Goal: Transaction & Acquisition: Book appointment/travel/reservation

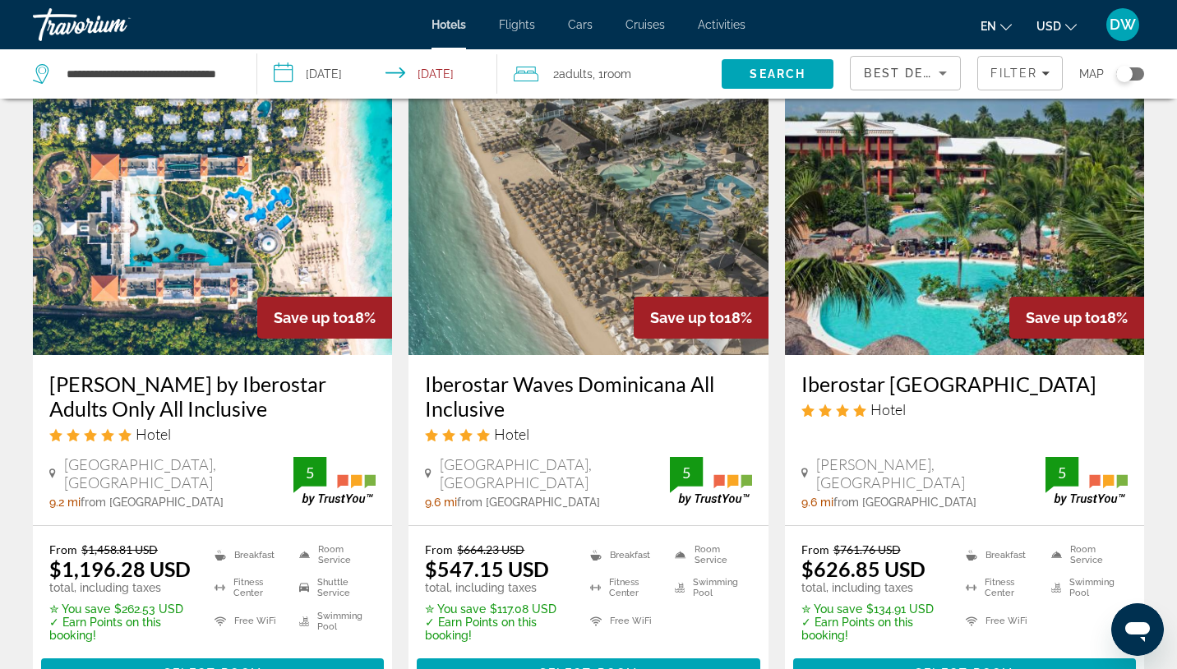
scroll to position [65, 0]
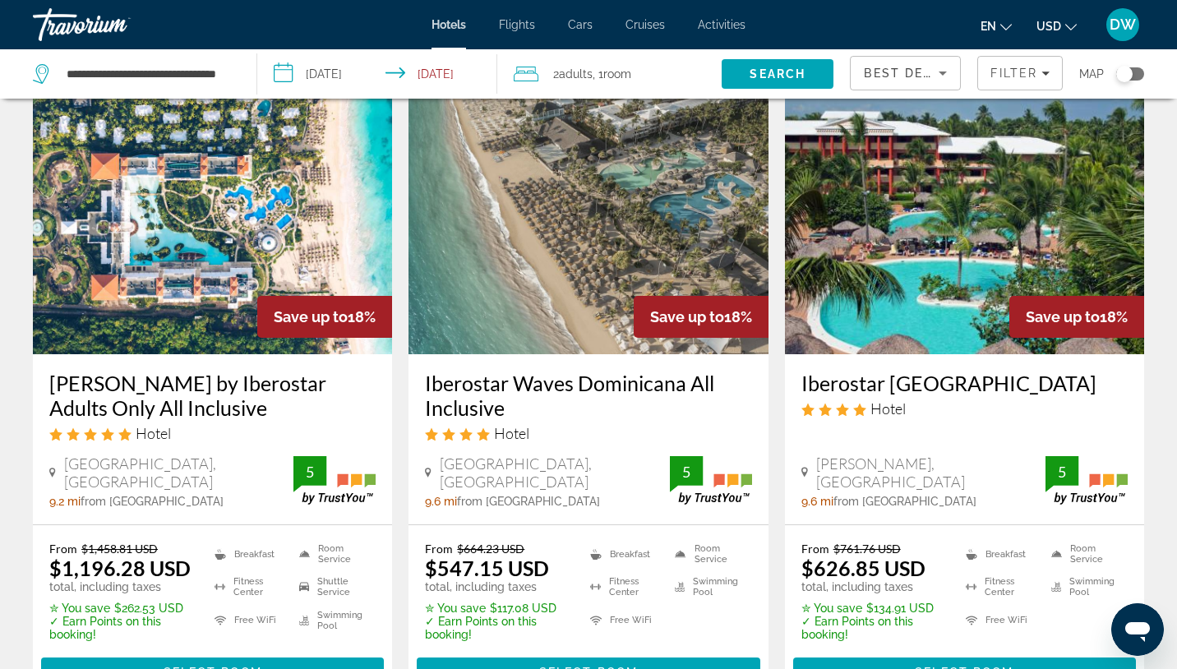
click at [206, 307] on img "Main content" at bounding box center [212, 222] width 359 height 263
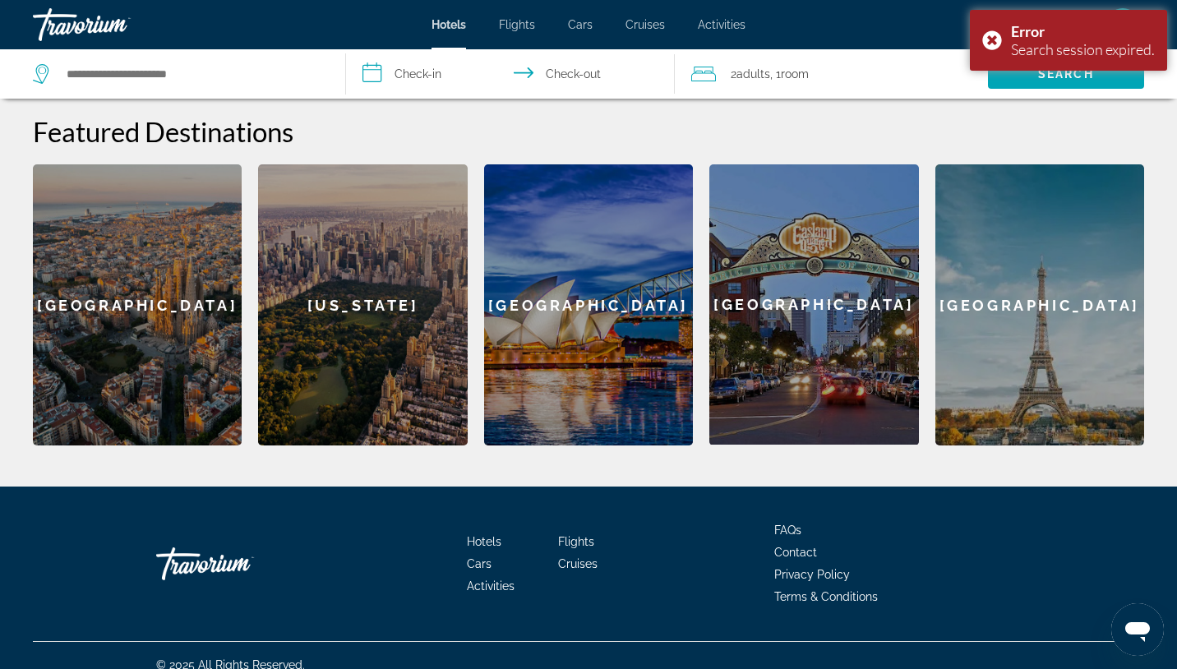
scroll to position [644, 0]
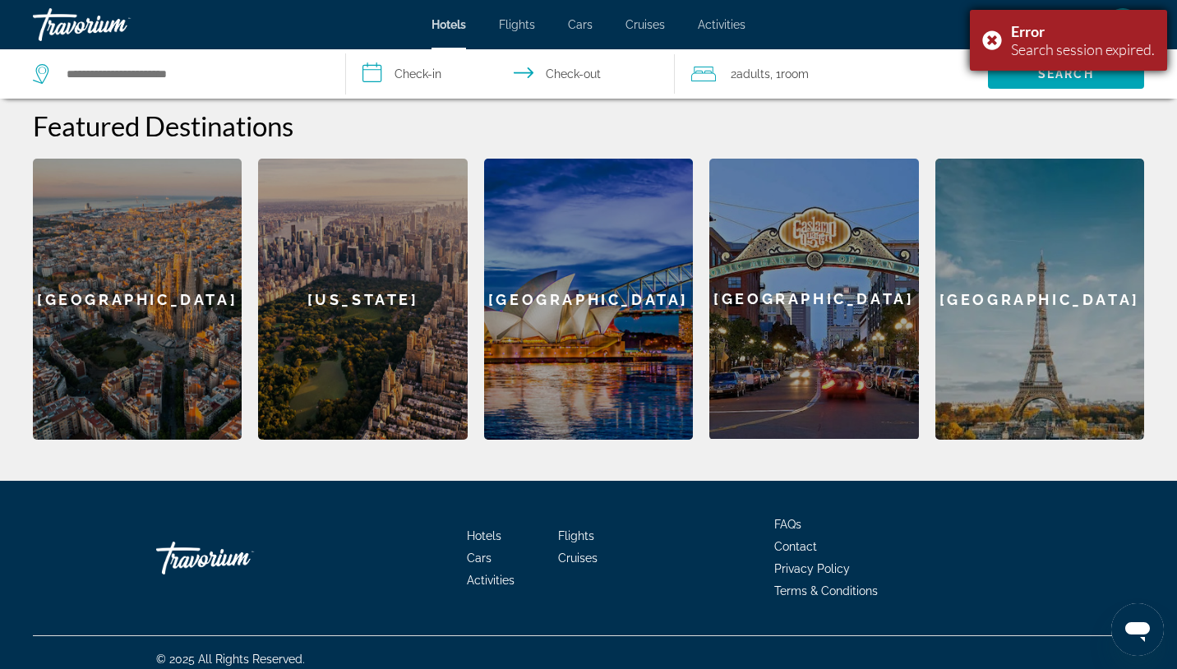
click at [994, 44] on div "Error Search session expired." at bounding box center [1068, 40] width 197 height 61
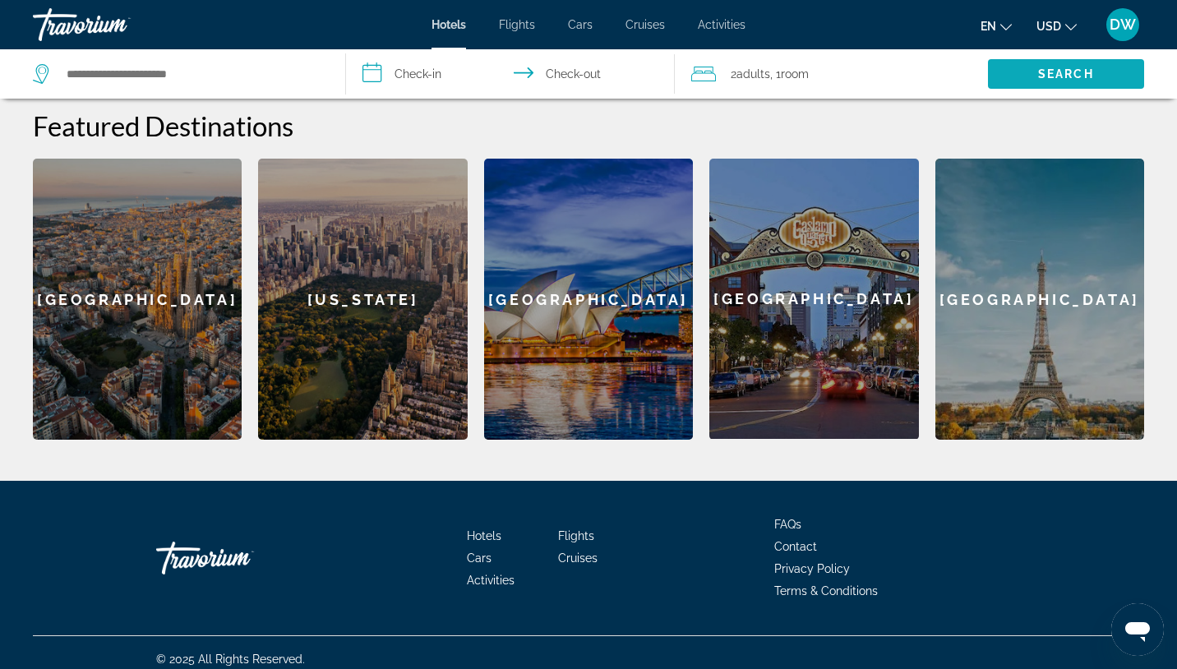
click at [1067, 73] on span "Search" at bounding box center [1066, 73] width 56 height 13
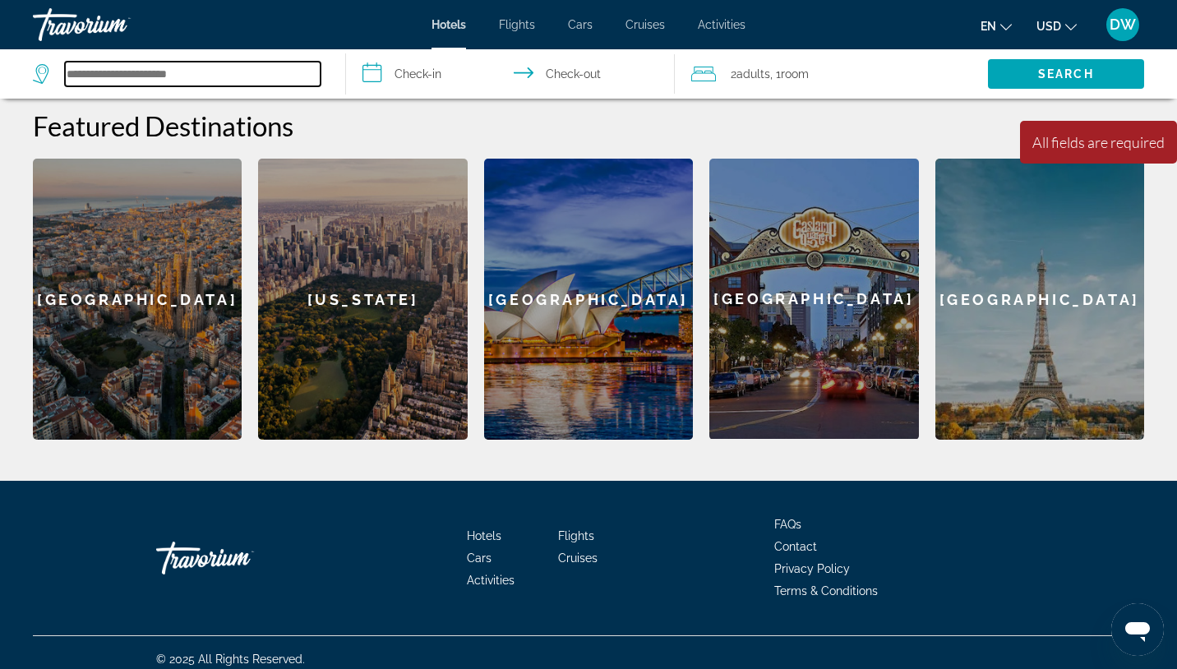
click at [271, 72] on input "Search hotel destination" at bounding box center [193, 74] width 256 height 25
click at [240, 85] on input "Search hotel destination" at bounding box center [193, 74] width 256 height 25
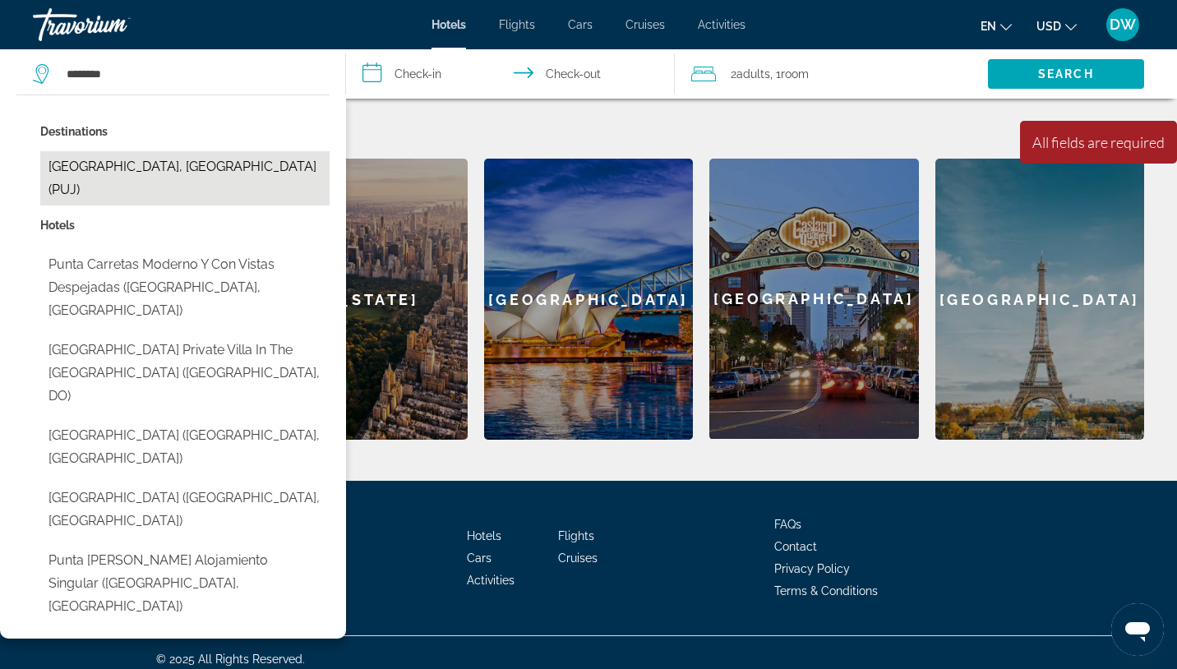
click at [200, 164] on button "[GEOGRAPHIC_DATA], [GEOGRAPHIC_DATA] (PUJ)" at bounding box center [184, 178] width 289 height 54
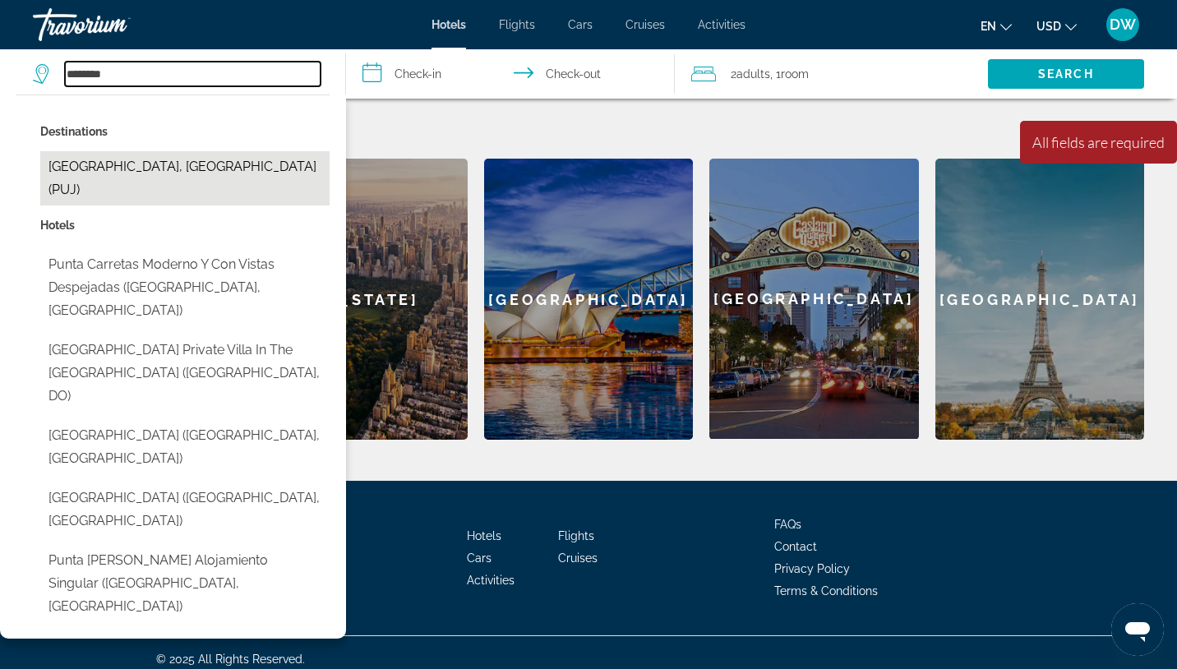
type input "**********"
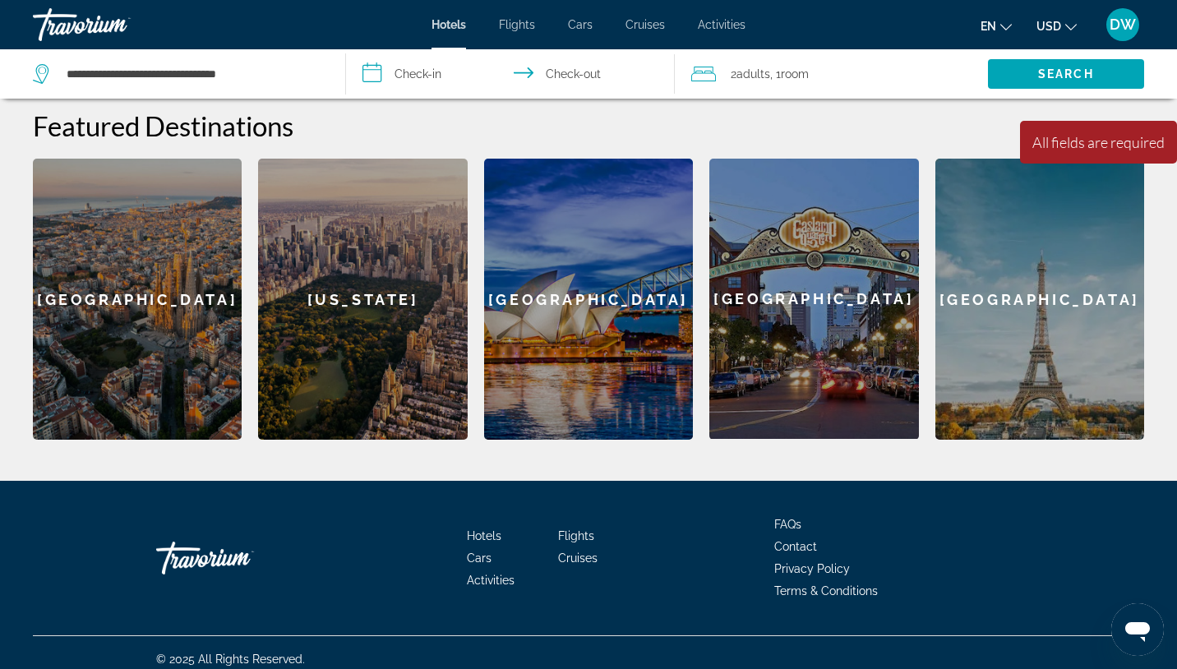
click at [394, 68] on input "**********" at bounding box center [514, 76] width 336 height 54
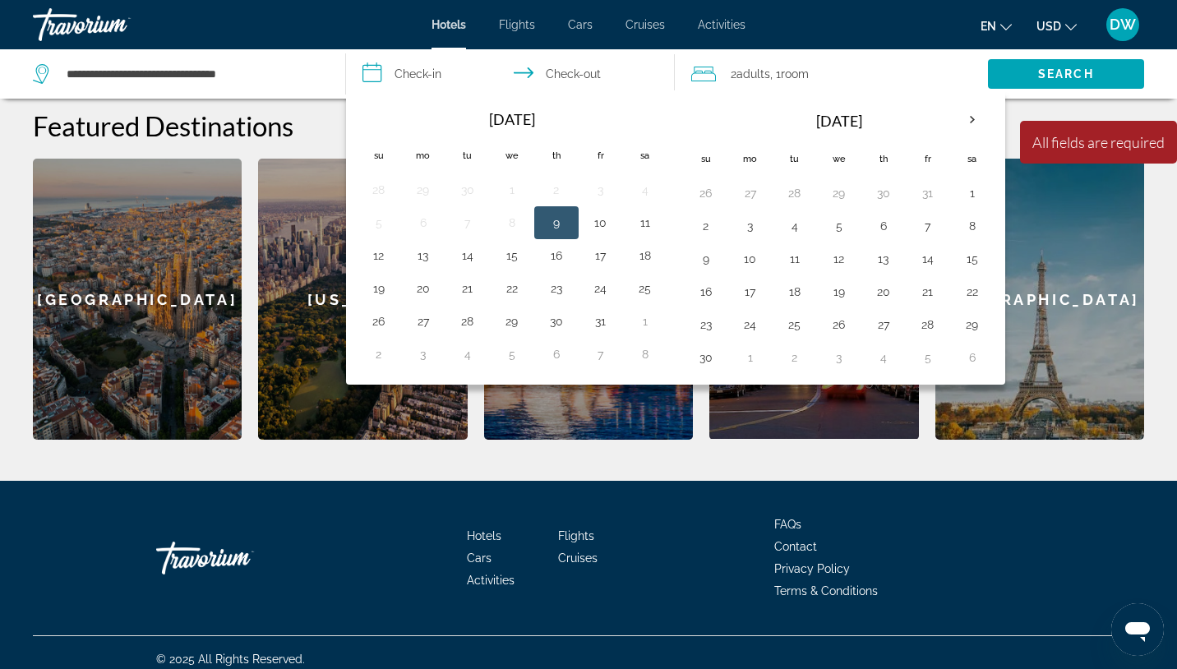
click at [556, 226] on button "9" at bounding box center [556, 222] width 26 height 23
click at [391, 257] on button "12" at bounding box center [379, 255] width 26 height 23
type input "**********"
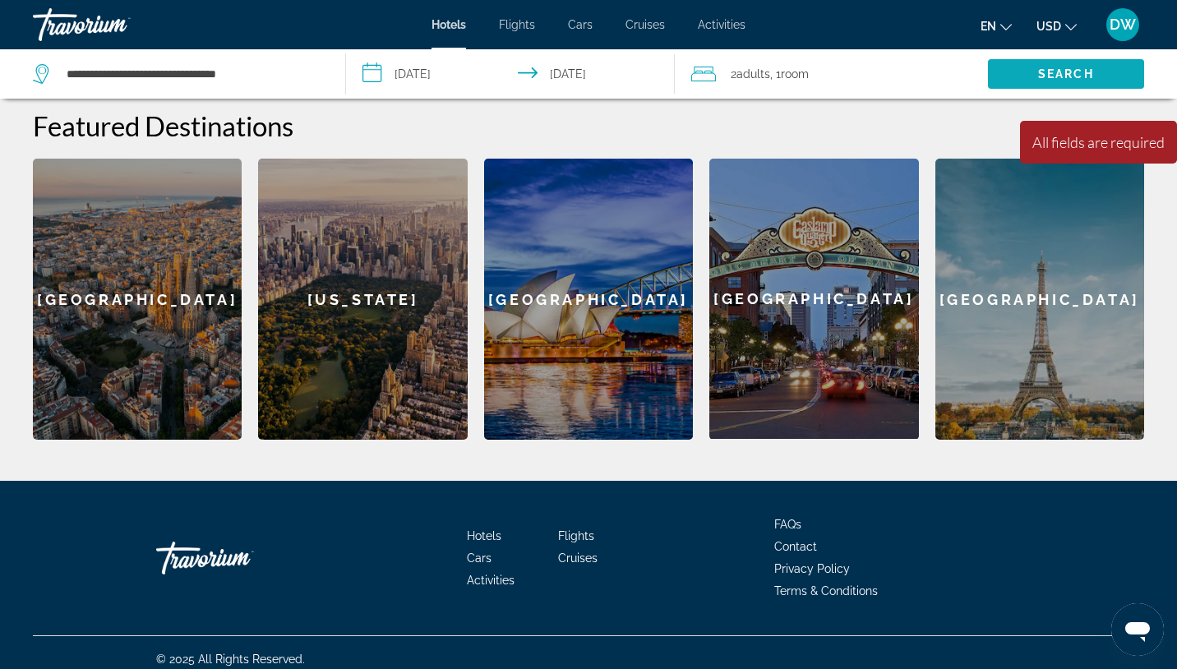
click at [1038, 67] on span "Search" at bounding box center [1066, 73] width 56 height 13
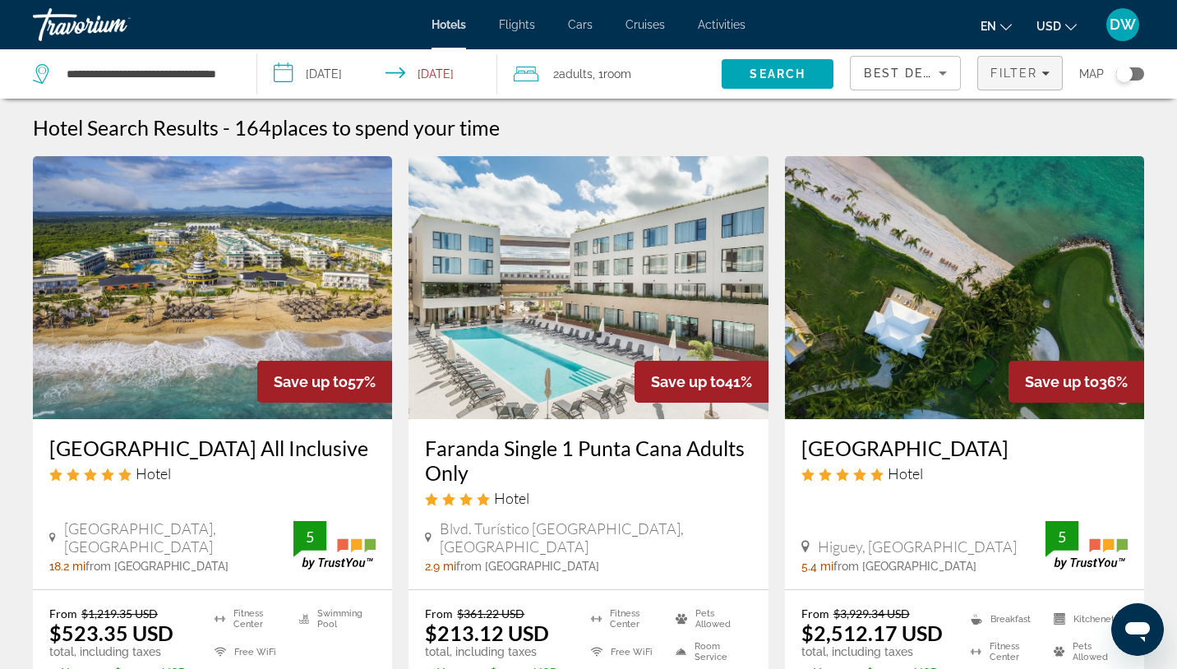
click at [998, 72] on span "Filter" at bounding box center [1014, 73] width 47 height 13
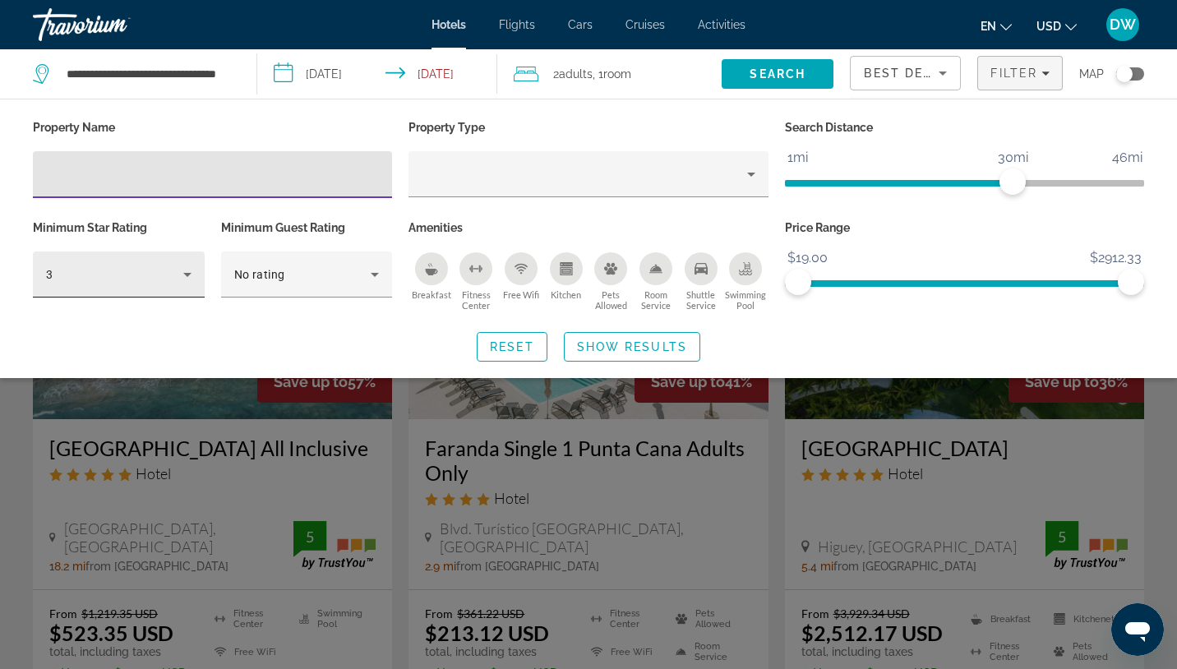
click at [150, 265] on div "3" at bounding box center [114, 275] width 137 height 20
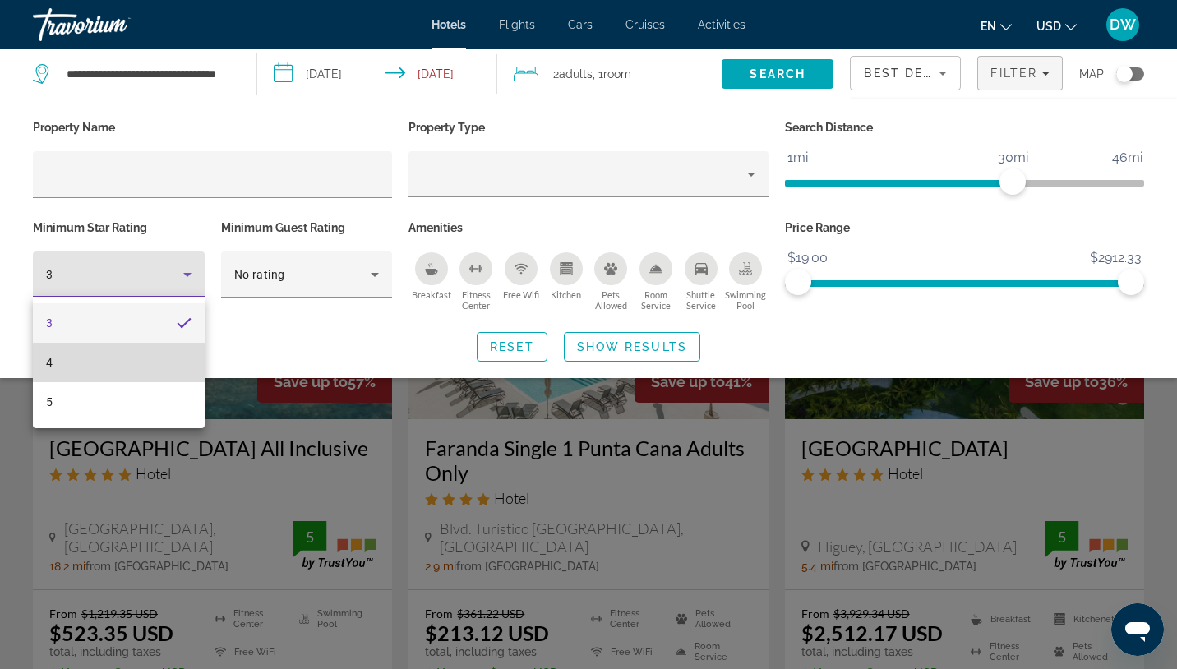
click at [126, 357] on mat-option "4" at bounding box center [119, 362] width 172 height 39
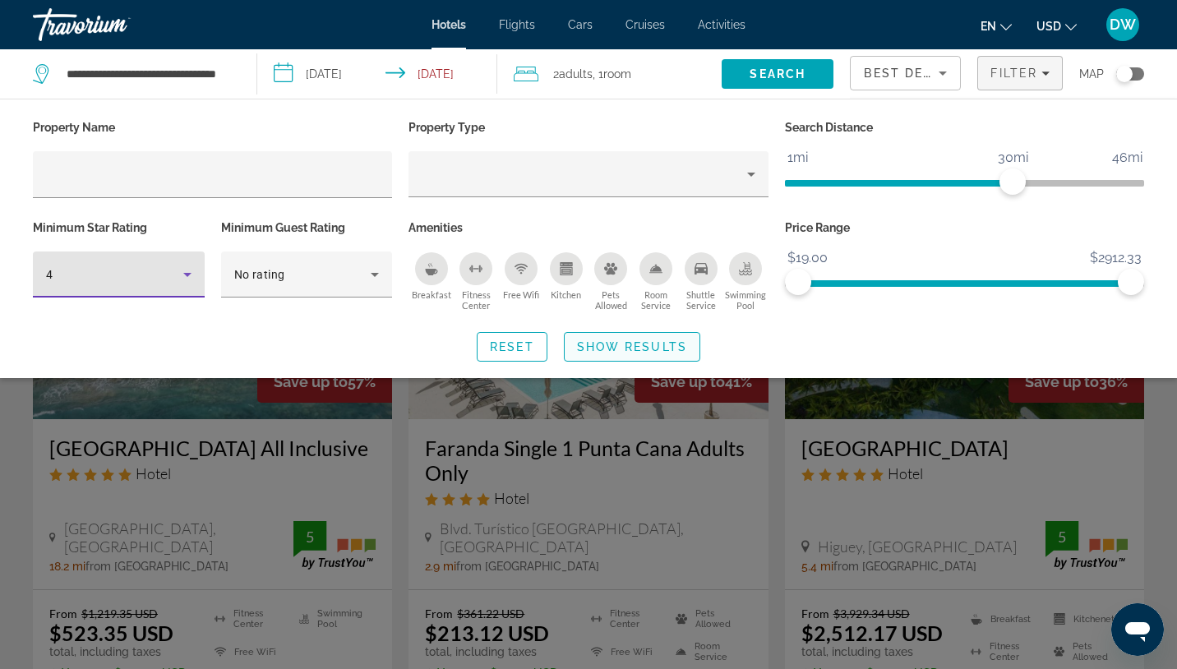
click at [589, 350] on span "Show Results" at bounding box center [632, 346] width 110 height 13
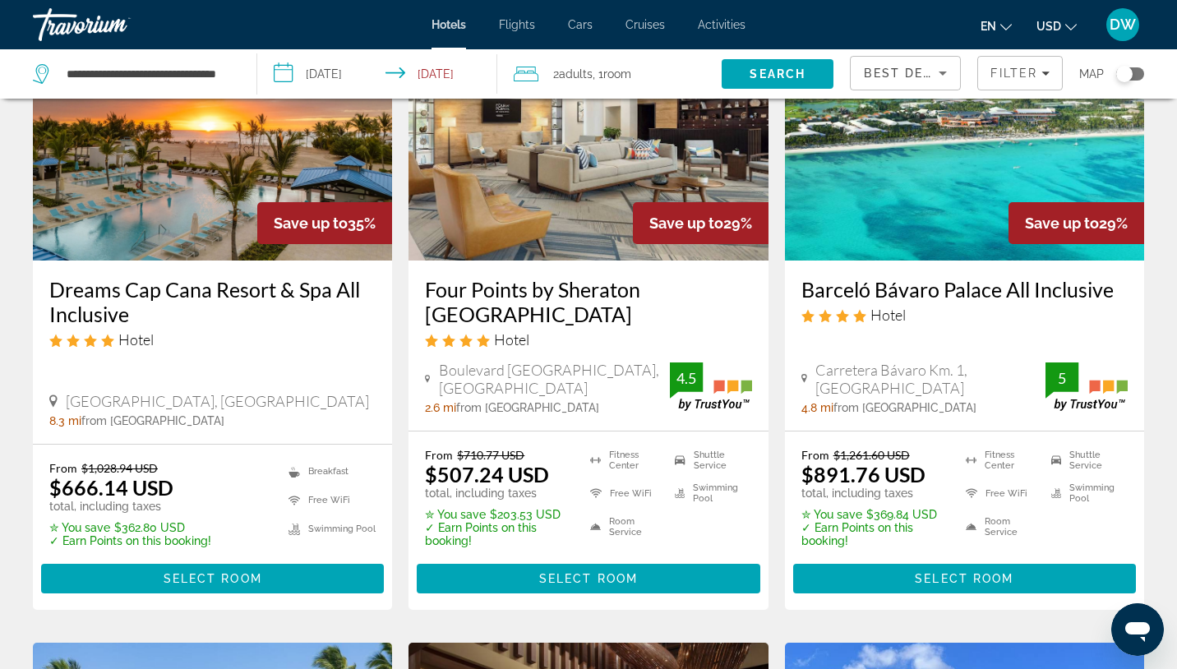
scroll to position [803, 0]
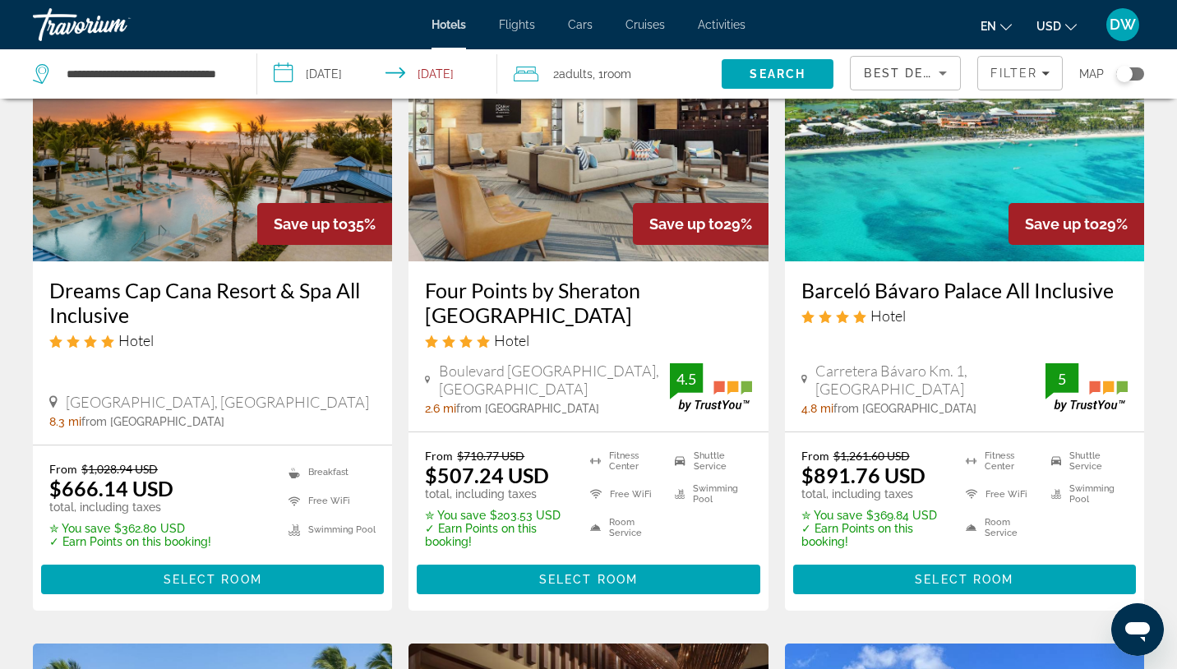
click at [179, 199] on img "Main content" at bounding box center [212, 129] width 359 height 263
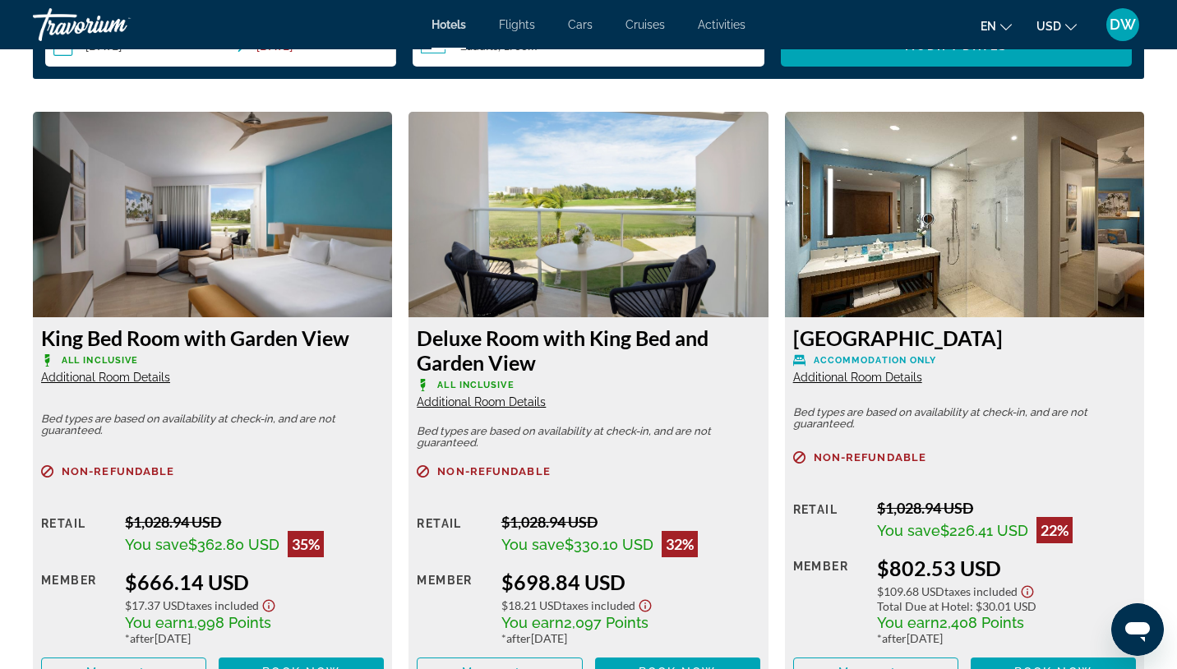
scroll to position [2252, 0]
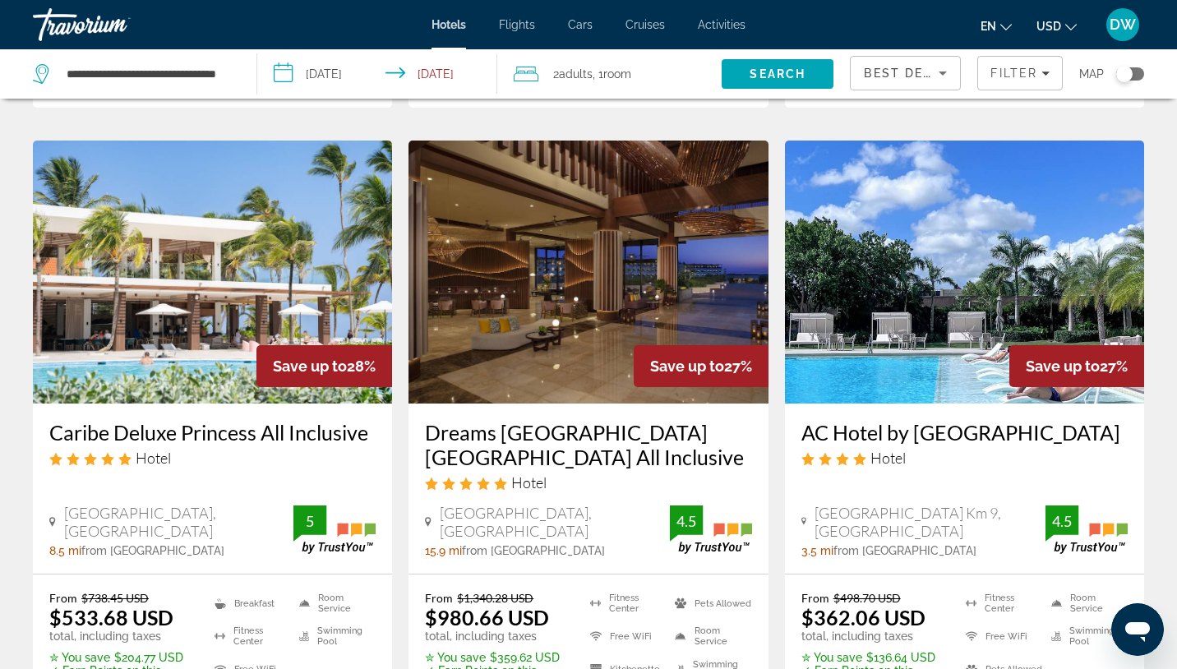
scroll to position [1389, 0]
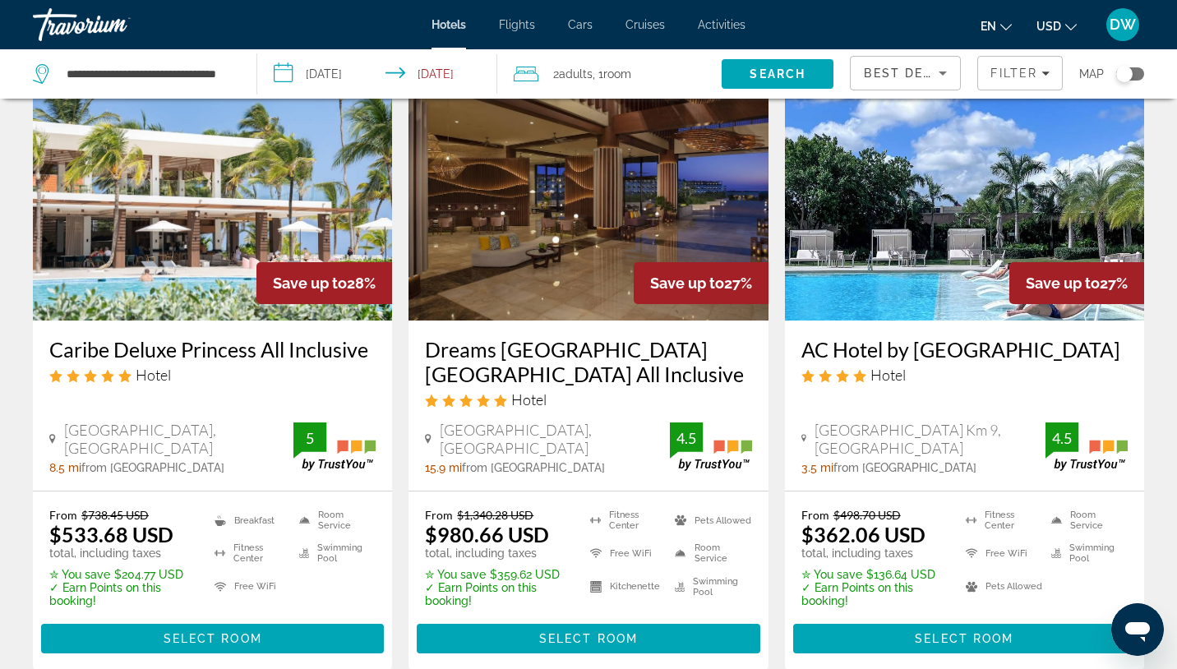
click at [190, 238] on img "Main content" at bounding box center [212, 189] width 359 height 263
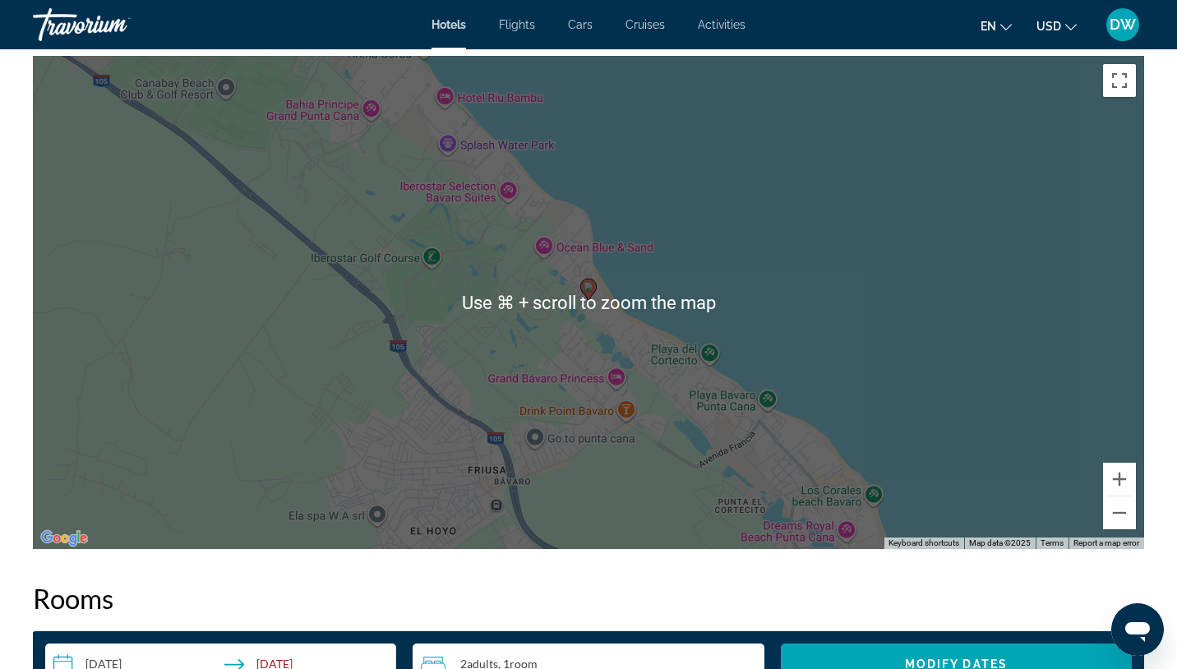
scroll to position [1552, 0]
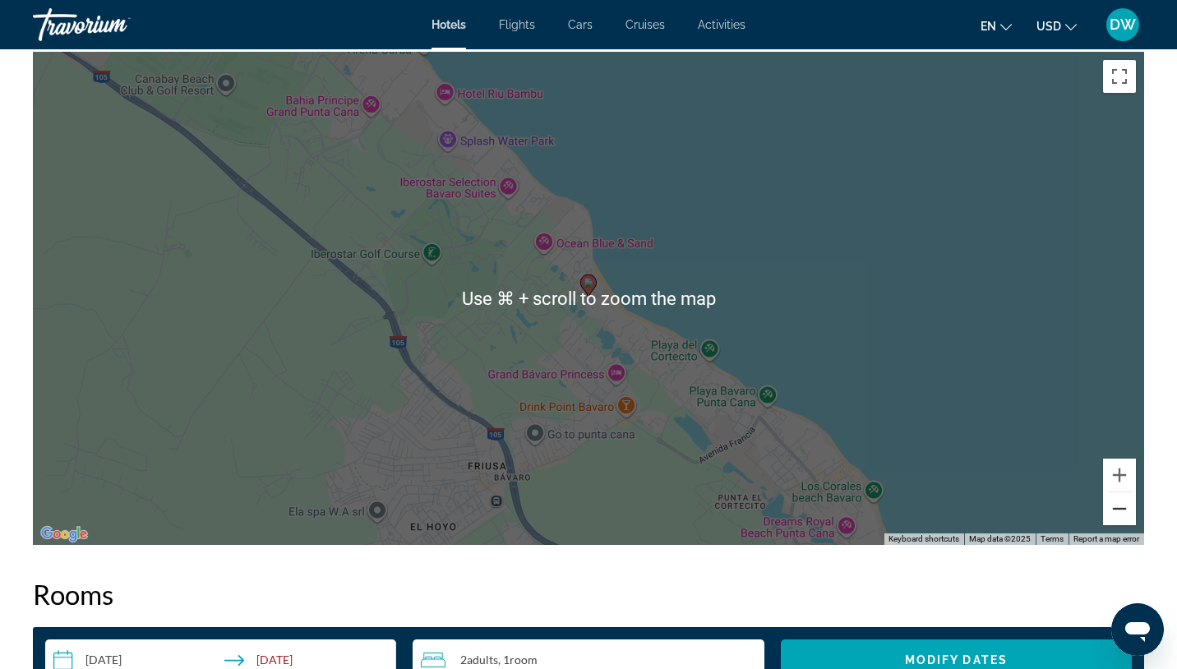
click at [1122, 512] on button "Zoom out" at bounding box center [1119, 508] width 33 height 33
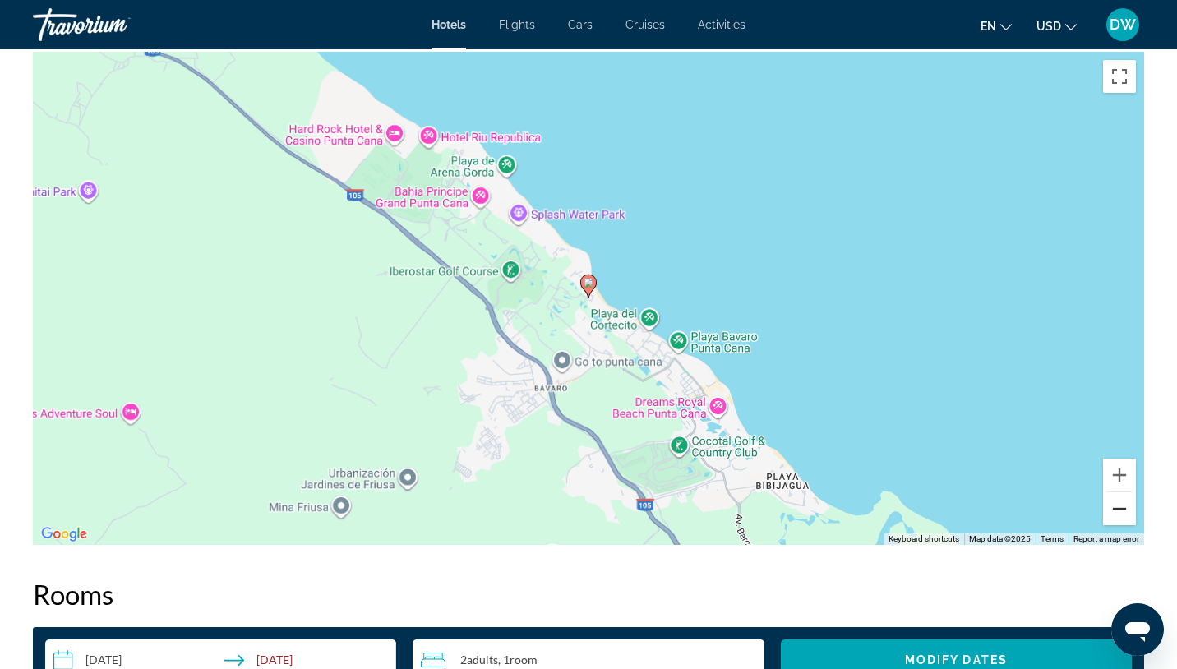
click at [1122, 512] on button "Zoom out" at bounding box center [1119, 508] width 33 height 33
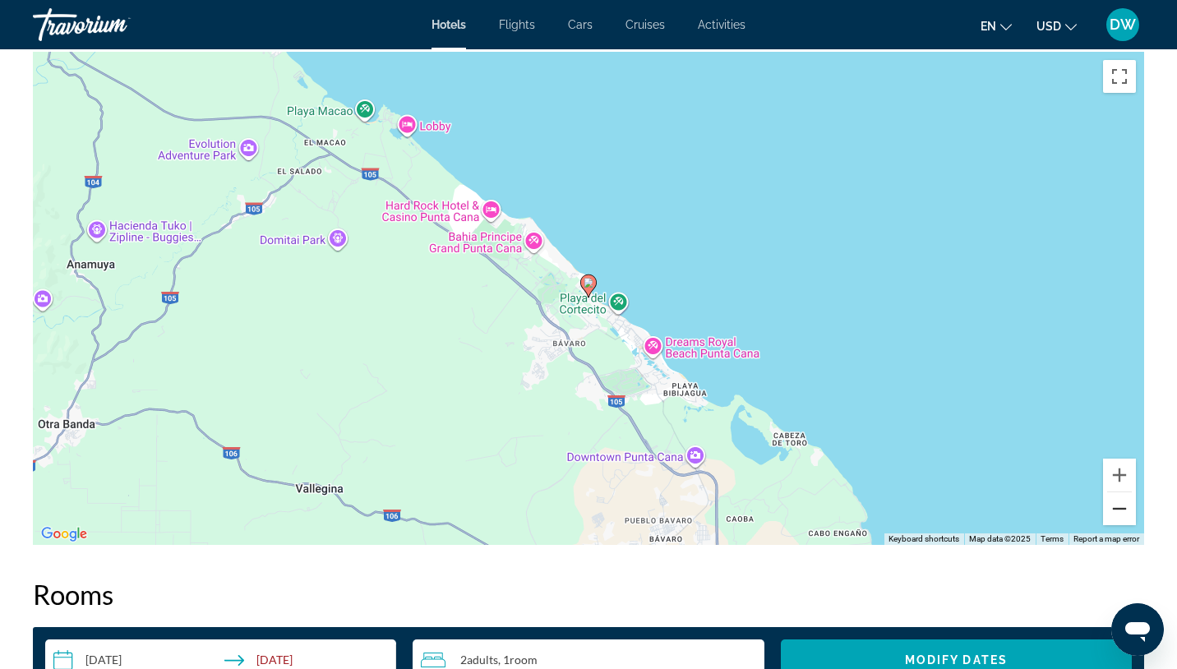
click at [1122, 512] on button "Zoom out" at bounding box center [1119, 508] width 33 height 33
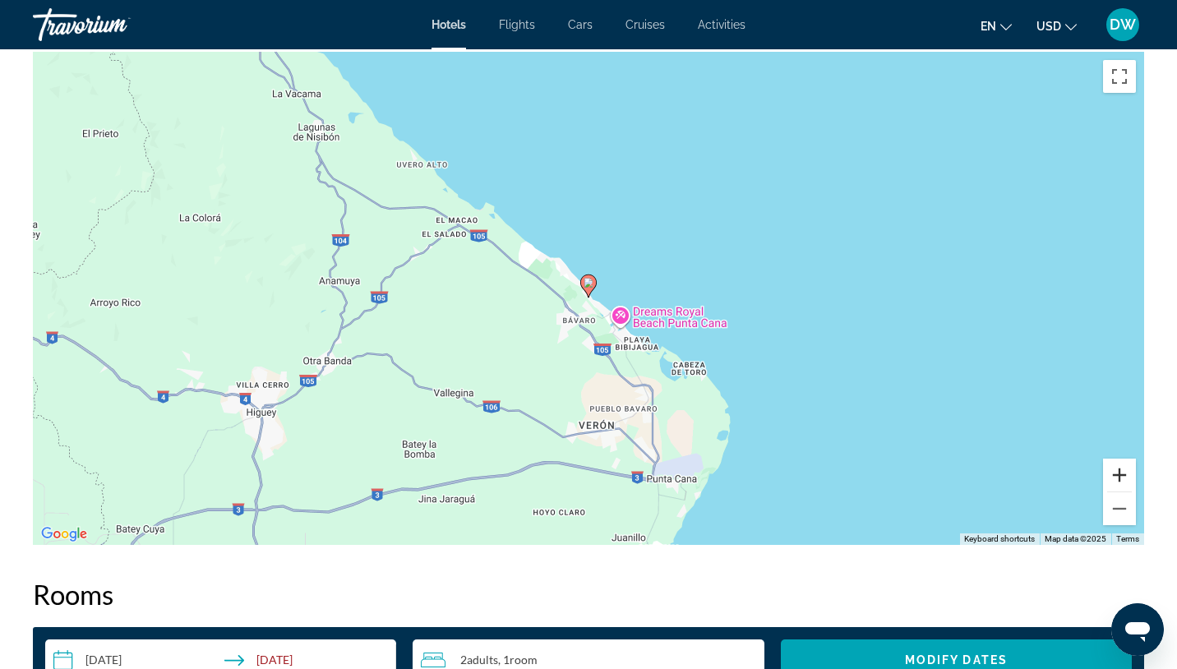
click at [1126, 473] on button "Zoom in" at bounding box center [1119, 475] width 33 height 33
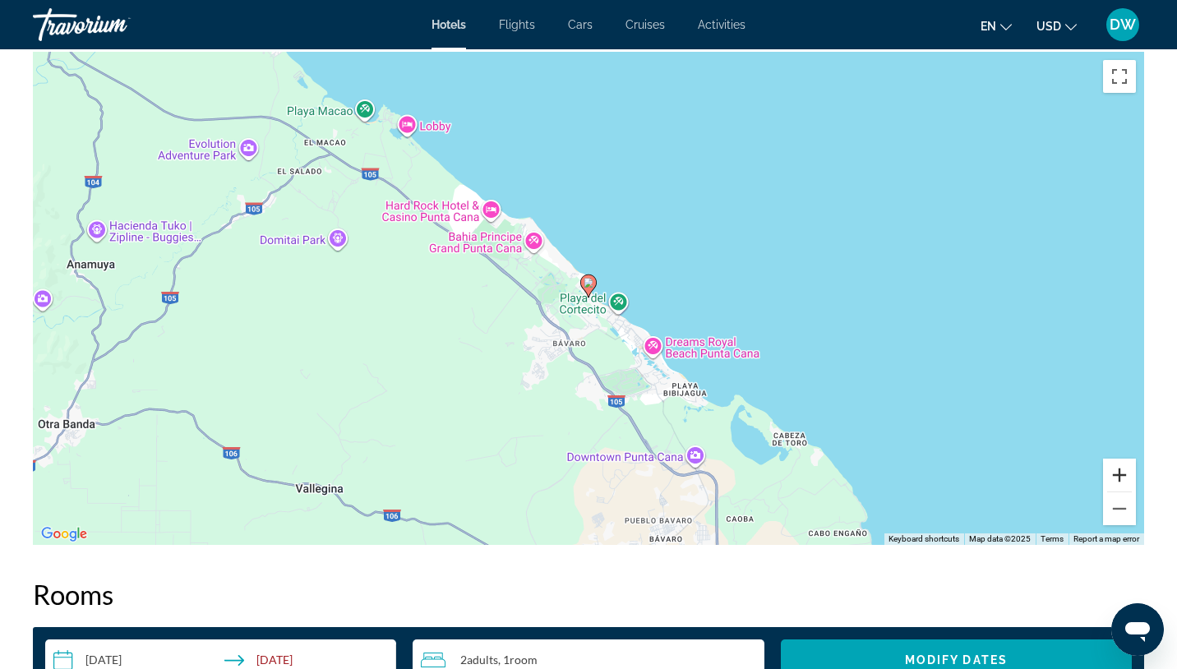
click at [1126, 473] on button "Zoom in" at bounding box center [1119, 475] width 33 height 33
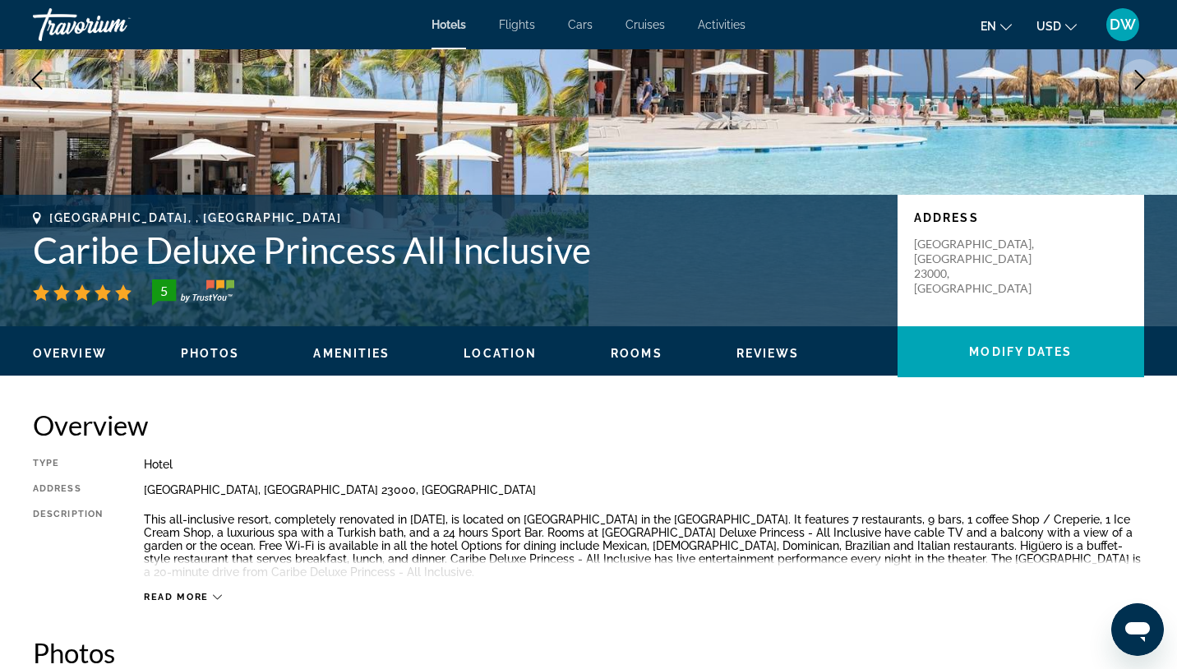
scroll to position [0, 0]
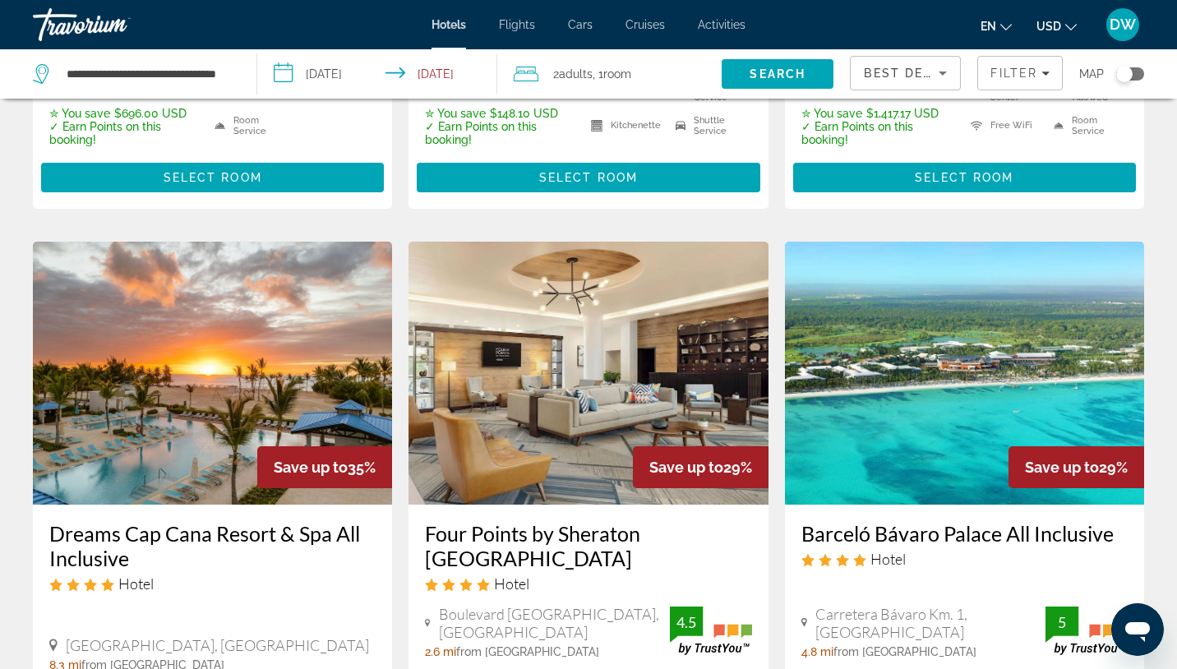
scroll to position [553, 0]
